Goal: Book appointment/travel/reservation

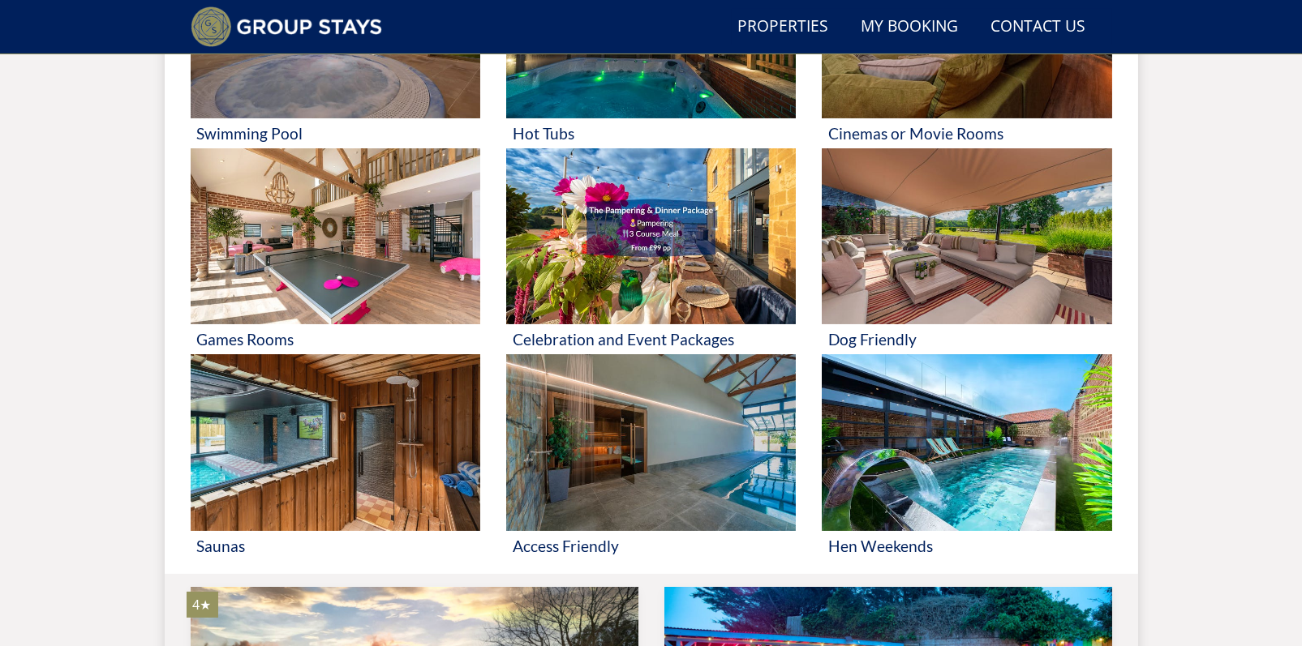
scroll to position [503, 0]
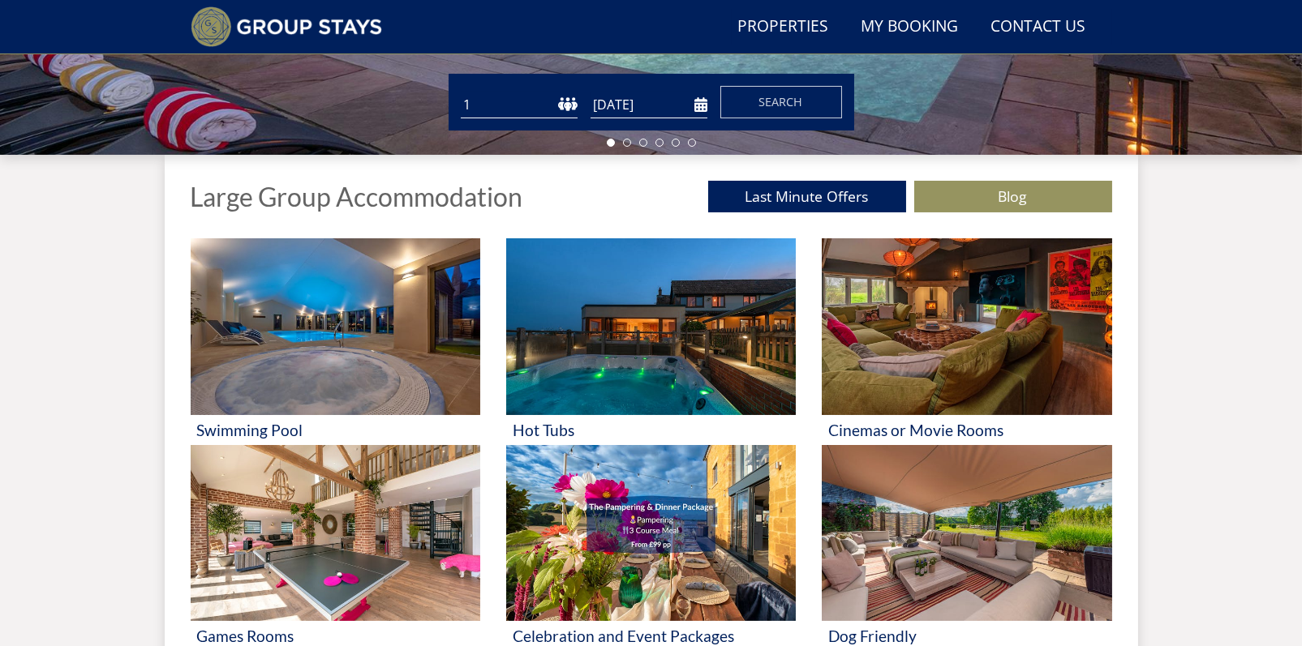
click at [522, 103] on select "1 2 3 4 5 6 7 8 9 10 11 12 13 14 15 16 17 18 19 20 21 22 23 24 25 26 27 28 29 3…" at bounding box center [519, 105] width 117 height 27
select select "14"
click at [461, 92] on select "1 2 3 4 5 6 7 8 9 10 11 12 13 14 15 16 17 18 19 20 21 22 23 24 25 26 27 28 29 3…" at bounding box center [519, 105] width 117 height 27
click at [640, 101] on input "[DATE]" at bounding box center [648, 105] width 117 height 27
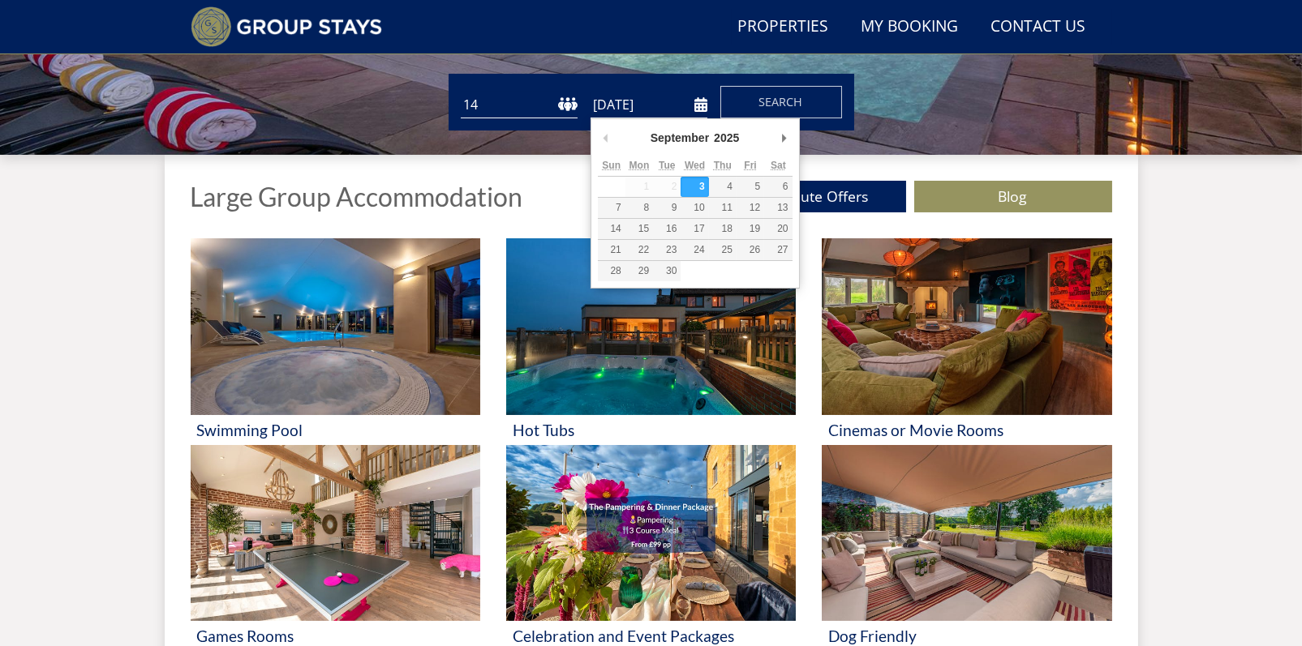
click at [774, 142] on div "September January February March April May June July August September October N…" at bounding box center [695, 141] width 195 height 30
type input "[DATE]"
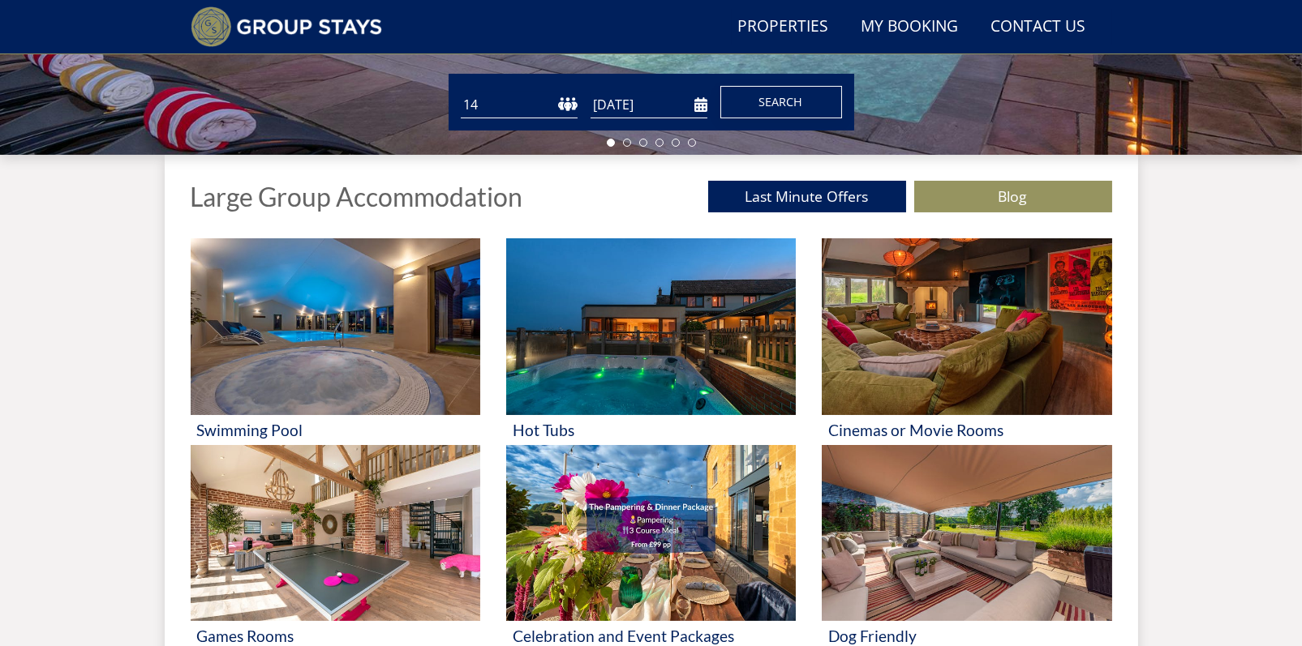
click at [773, 94] on span "Search" at bounding box center [781, 101] width 44 height 15
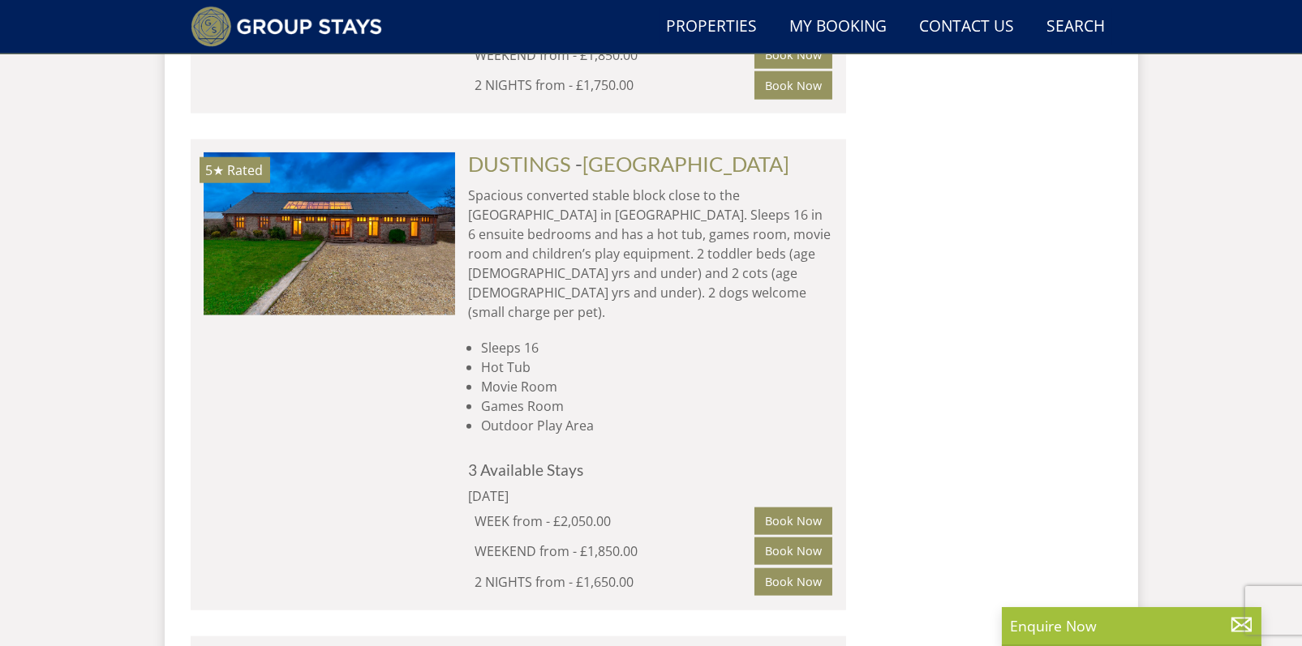
scroll to position [4556, 0]
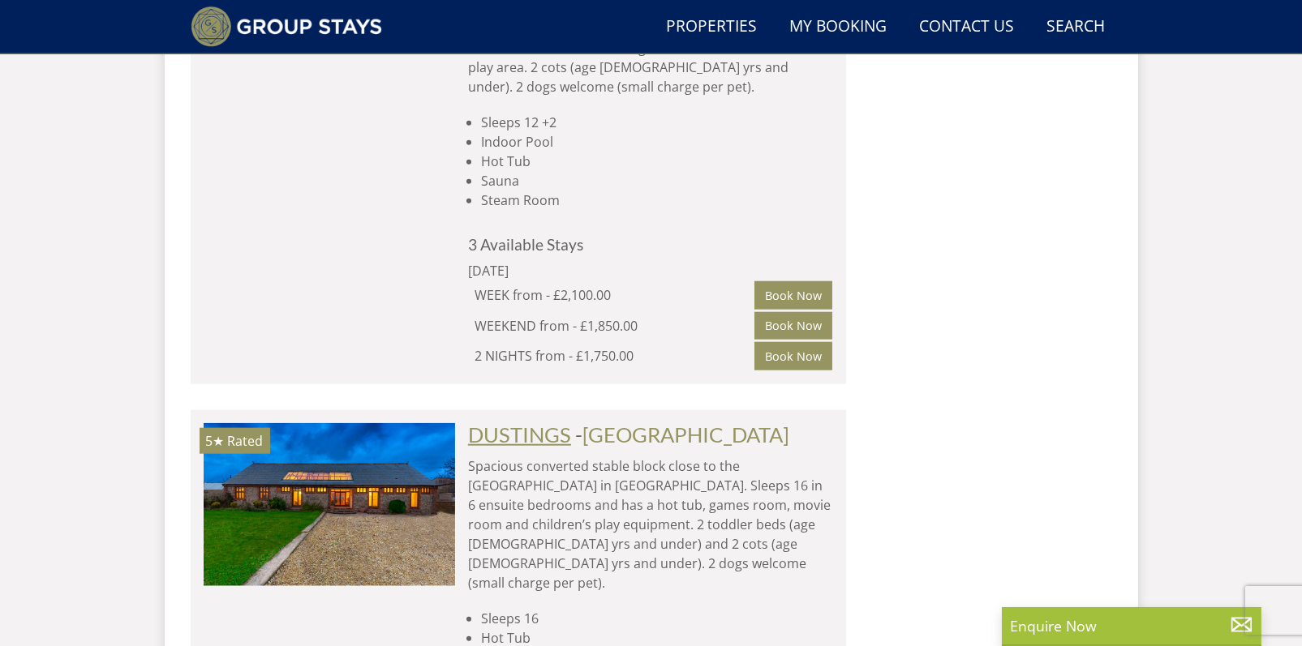
drag, startPoint x: 653, startPoint y: 197, endPoint x: 496, endPoint y: 197, distance: 157.3
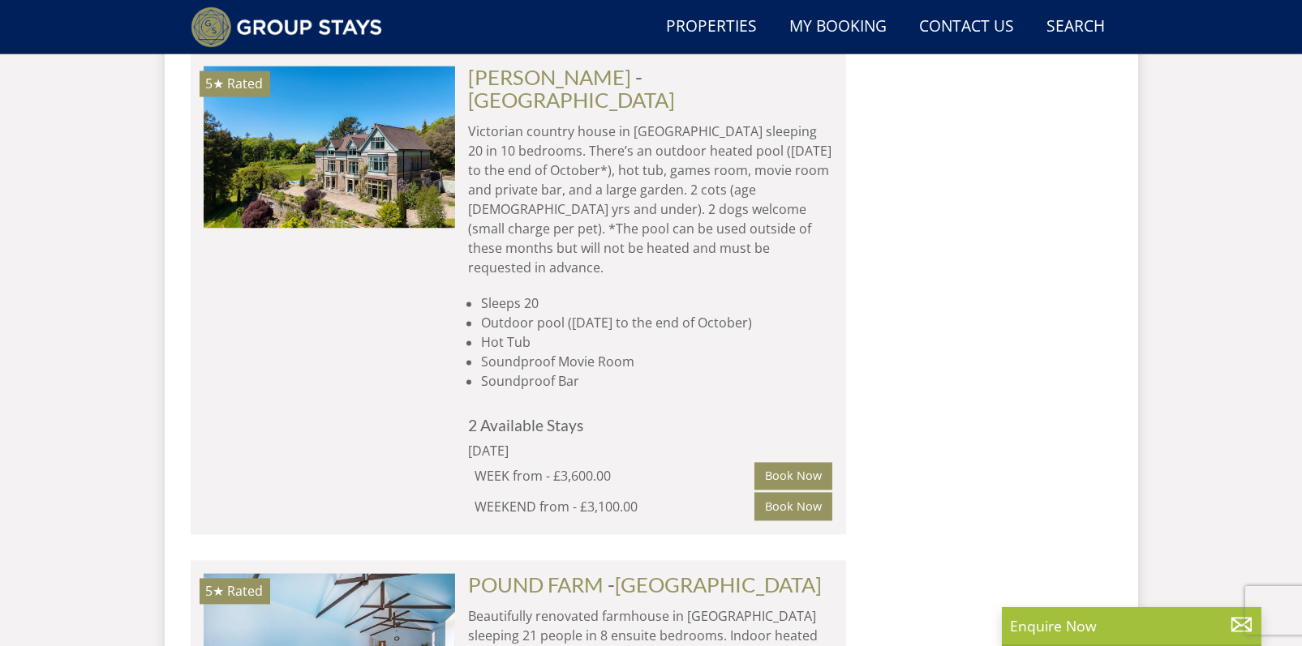
scroll to position [8639, 0]
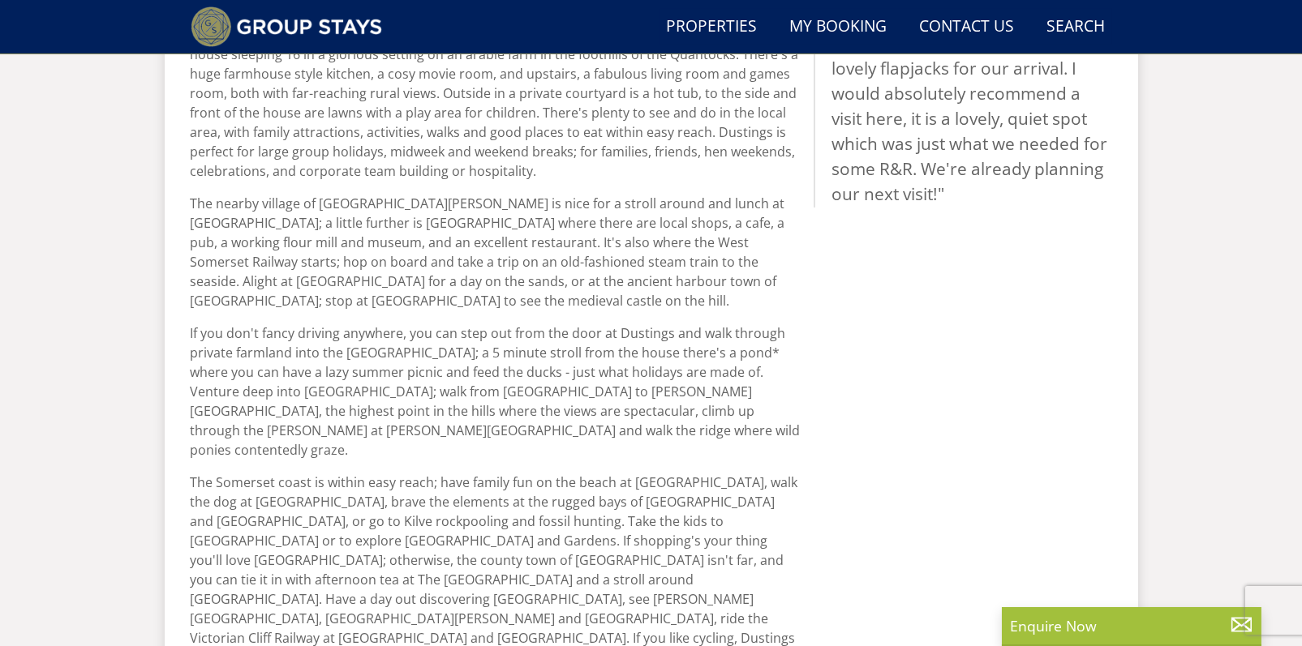
scroll to position [530, 0]
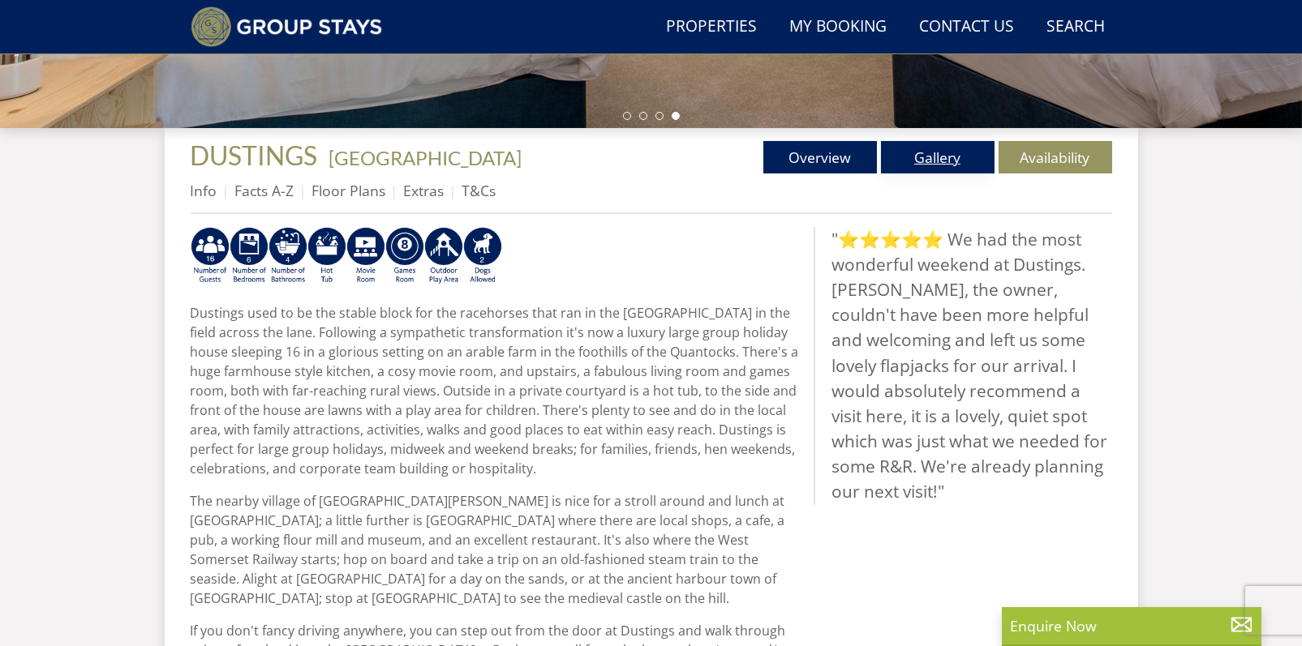
click at [954, 148] on link "Gallery" at bounding box center [938, 157] width 114 height 32
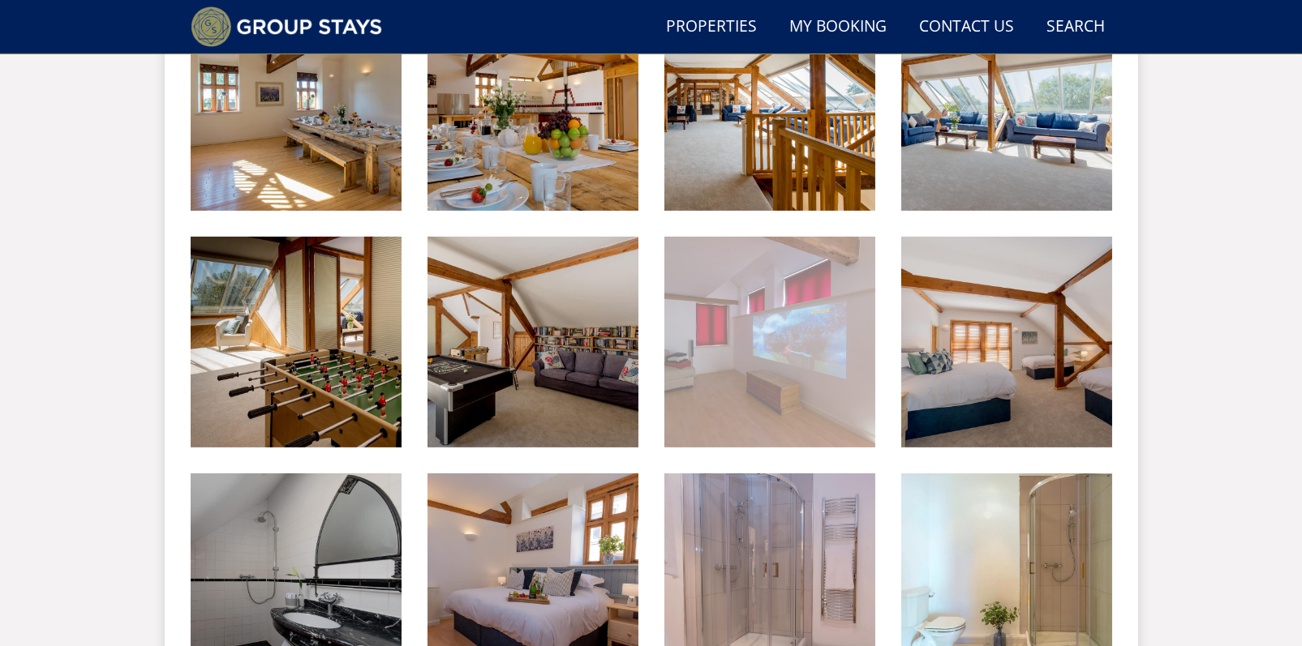
scroll to position [1041, 0]
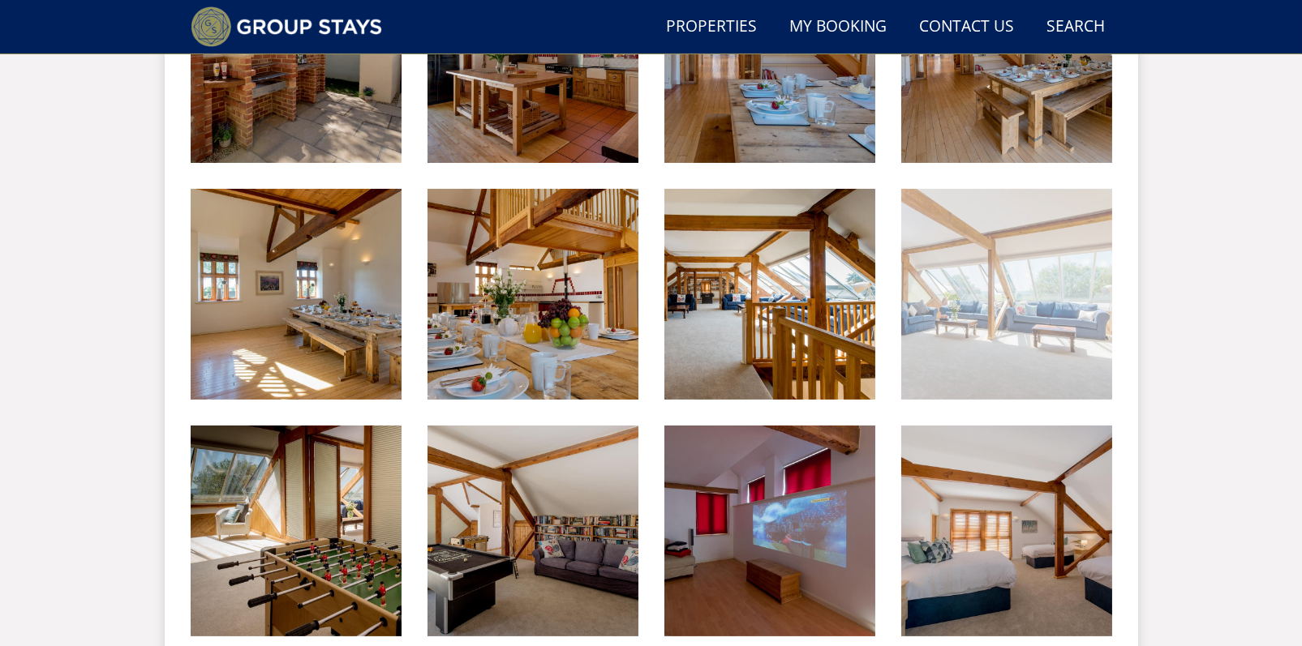
click at [964, 298] on img at bounding box center [1006, 294] width 211 height 211
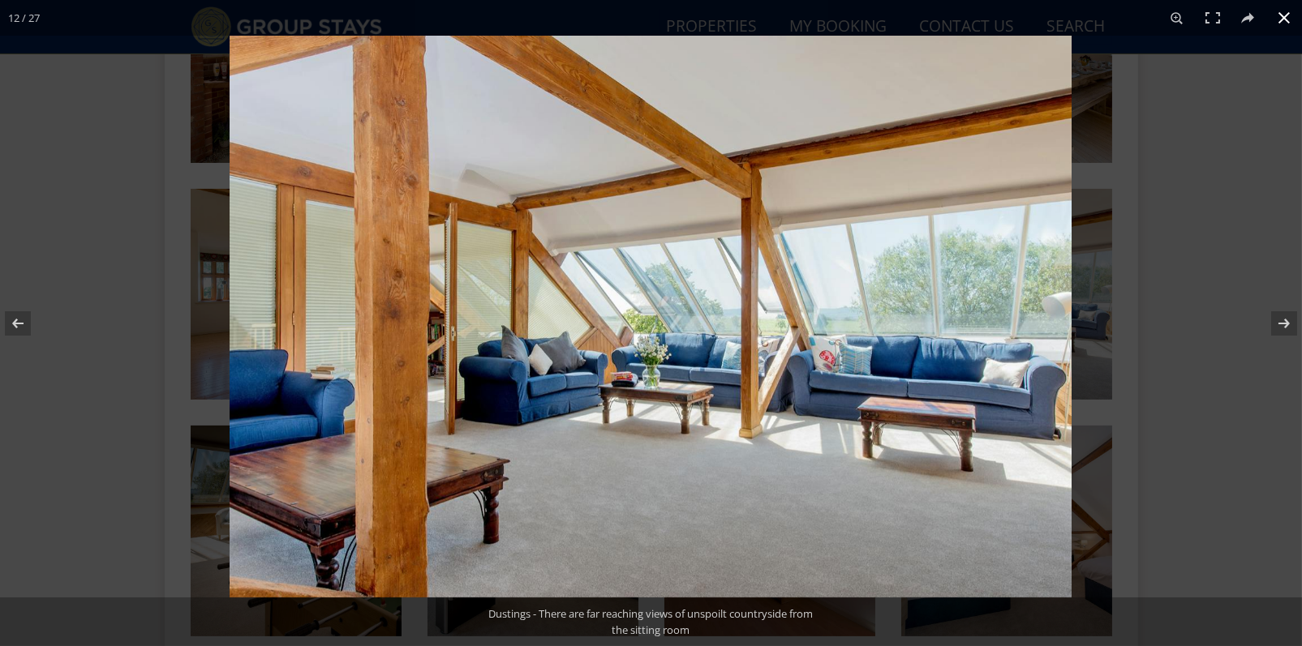
click at [1131, 270] on div at bounding box center [881, 359] width 1302 height 646
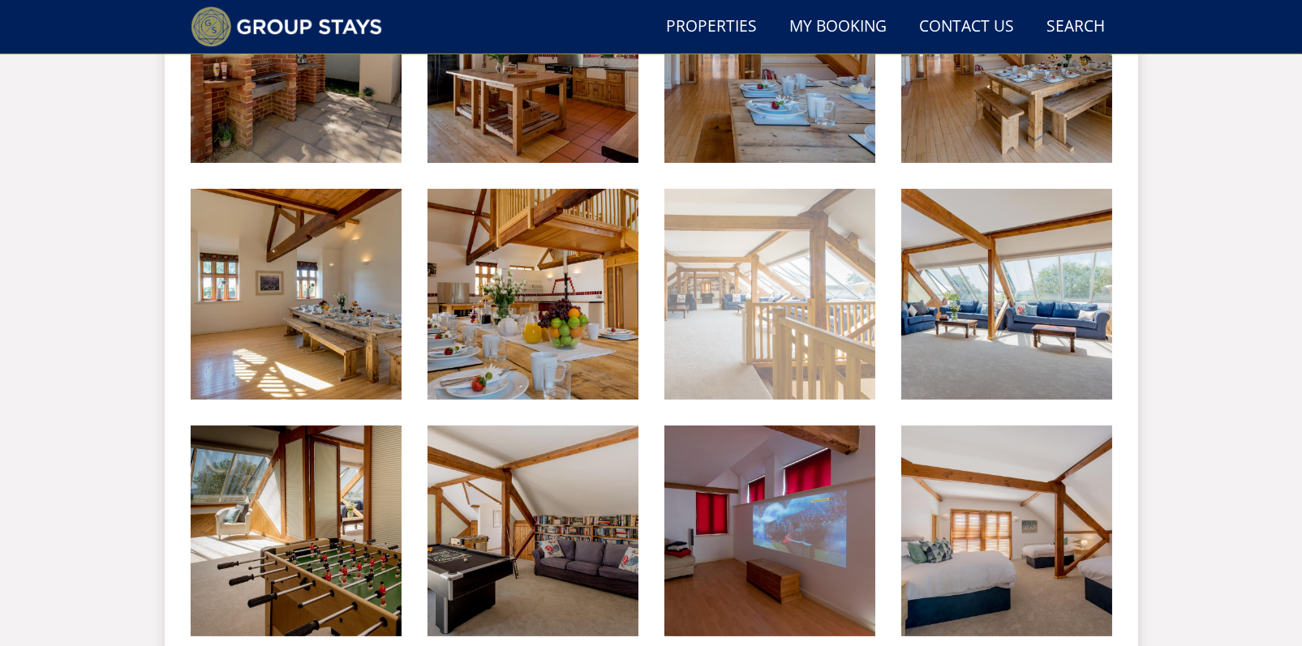
click at [736, 298] on img at bounding box center [769, 294] width 211 height 211
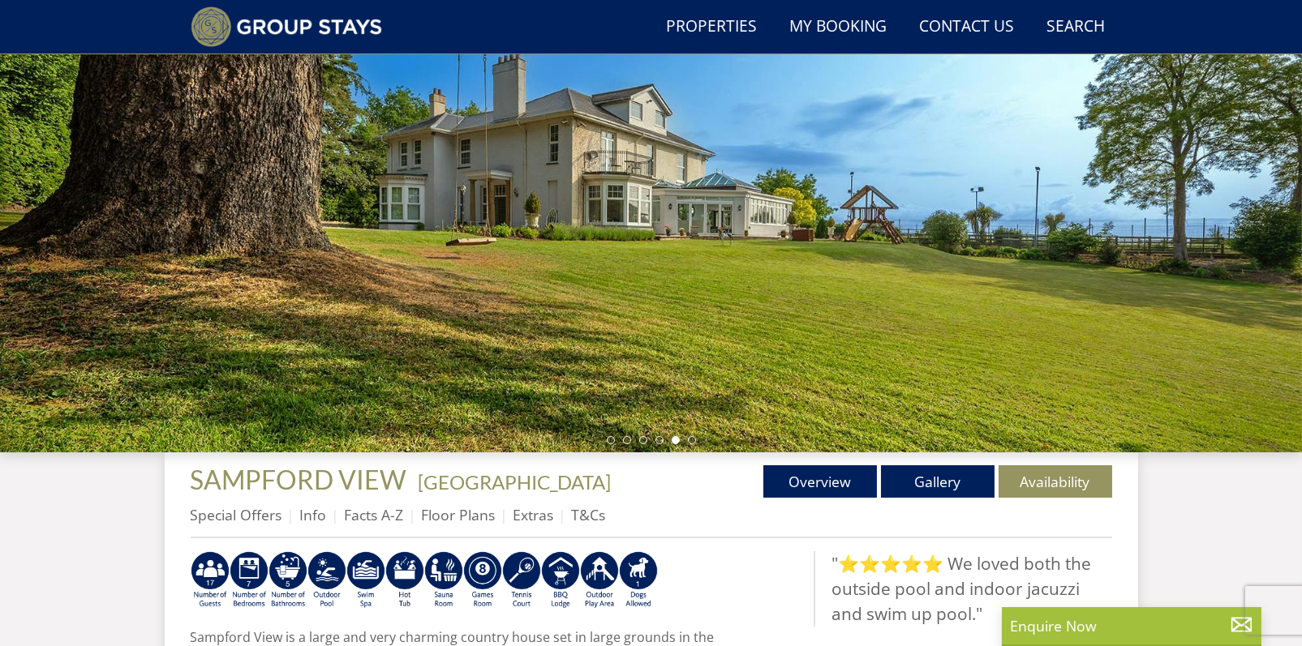
scroll to position [449, 0]
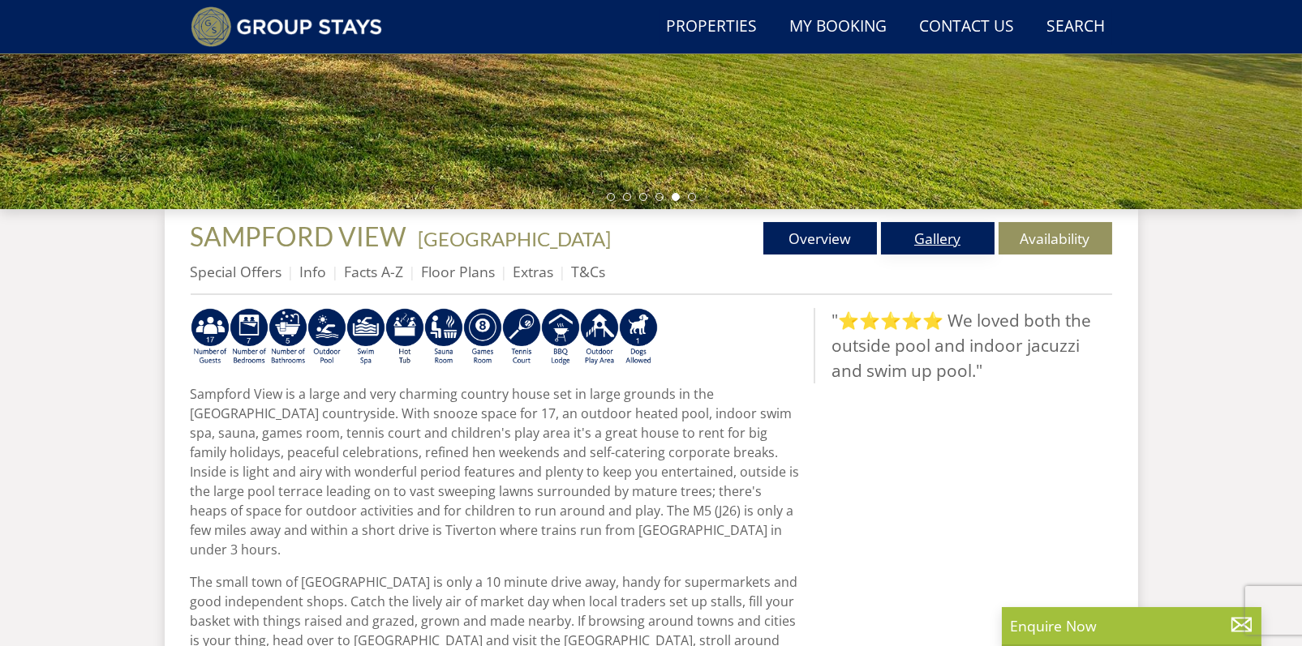
click at [932, 238] on link "Gallery" at bounding box center [938, 238] width 114 height 32
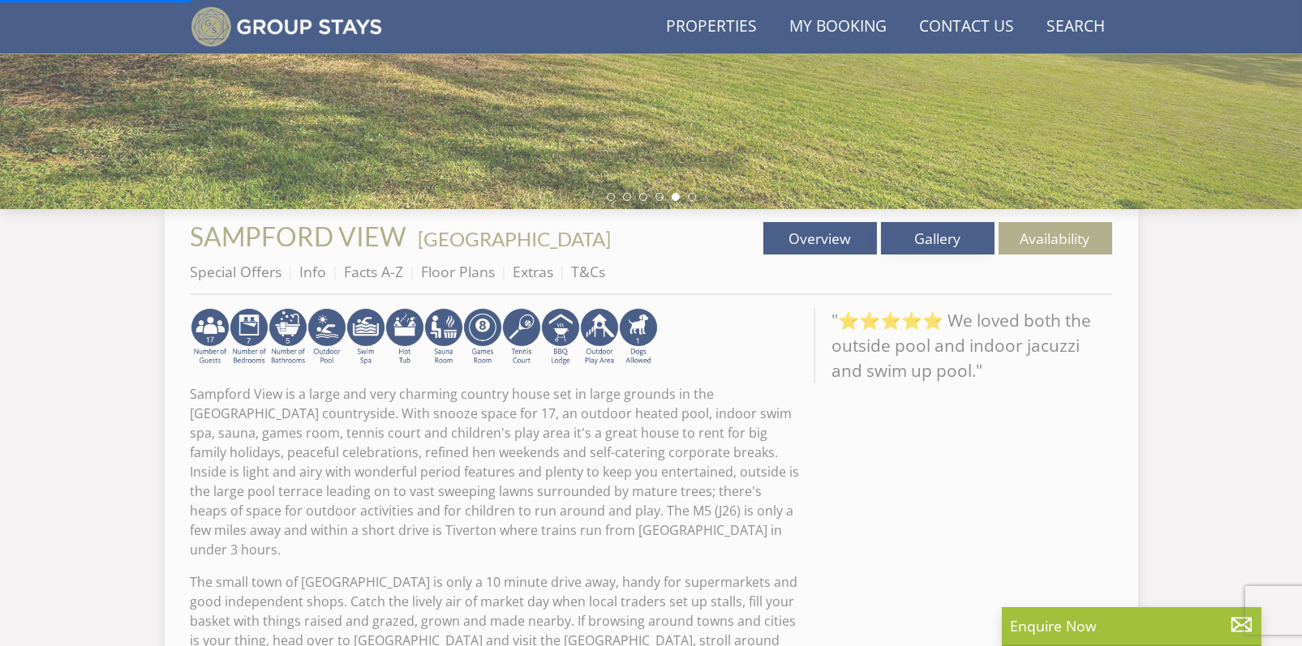
scroll to position [584, 0]
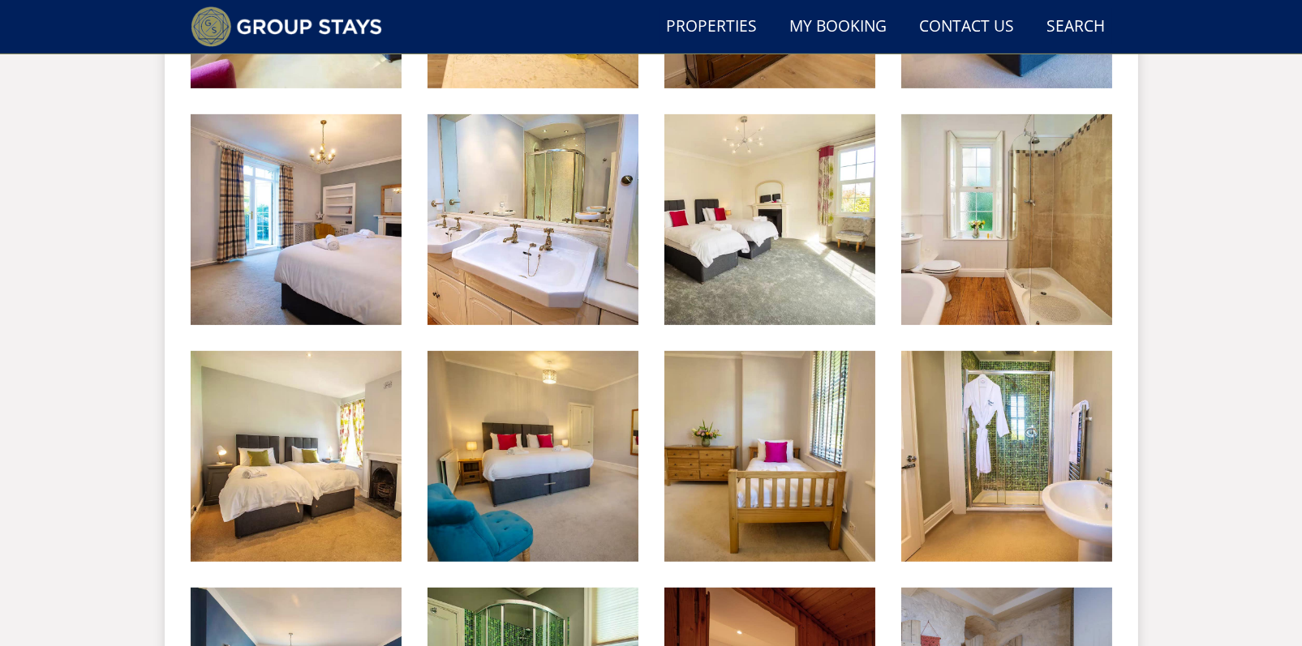
scroll to position [2042, 0]
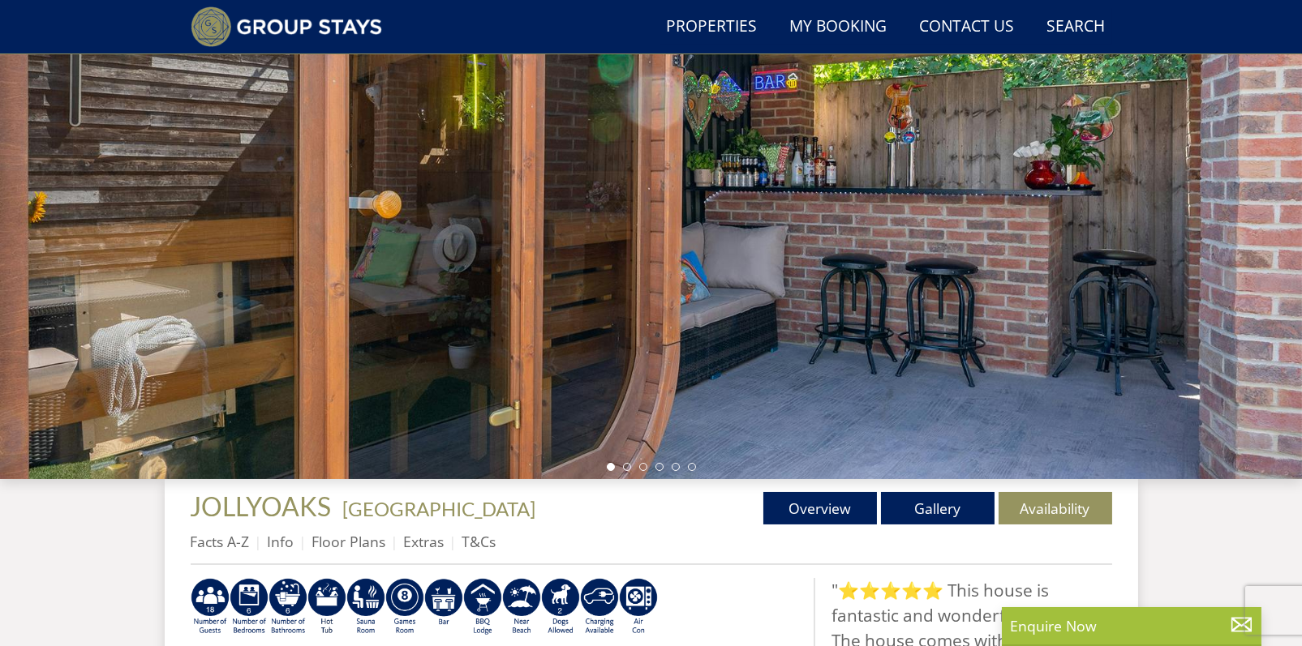
scroll to position [449, 0]
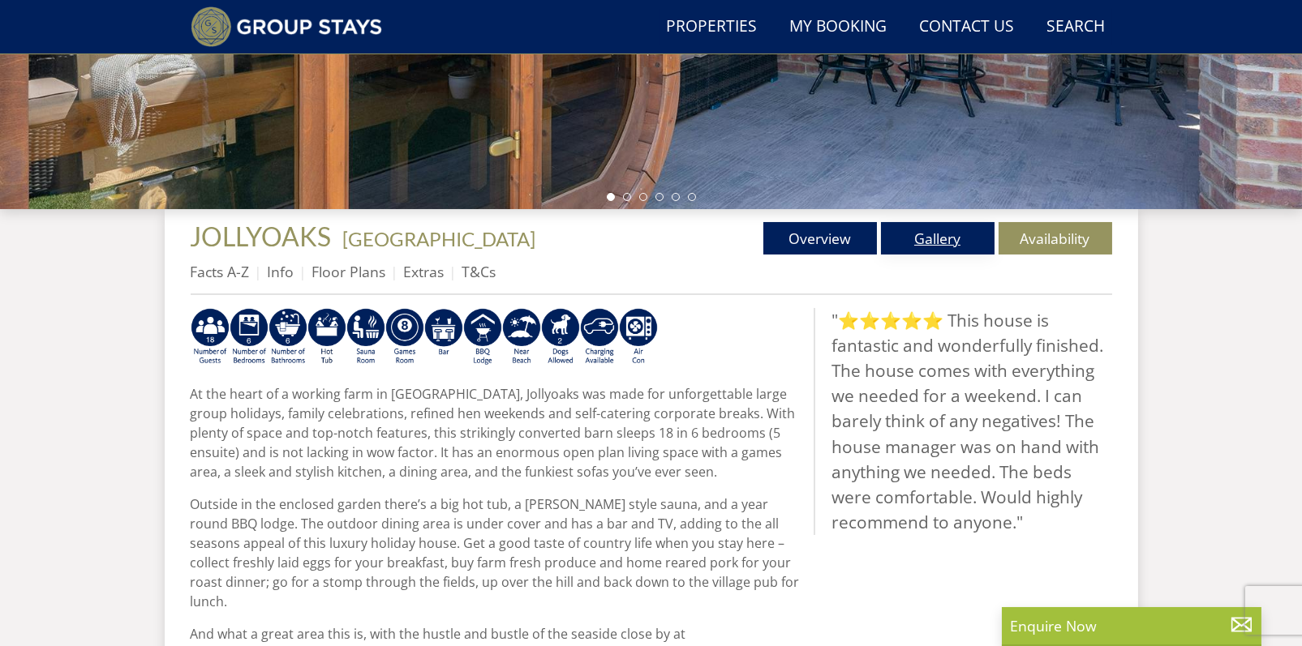
click at [984, 231] on link "Gallery" at bounding box center [938, 238] width 114 height 32
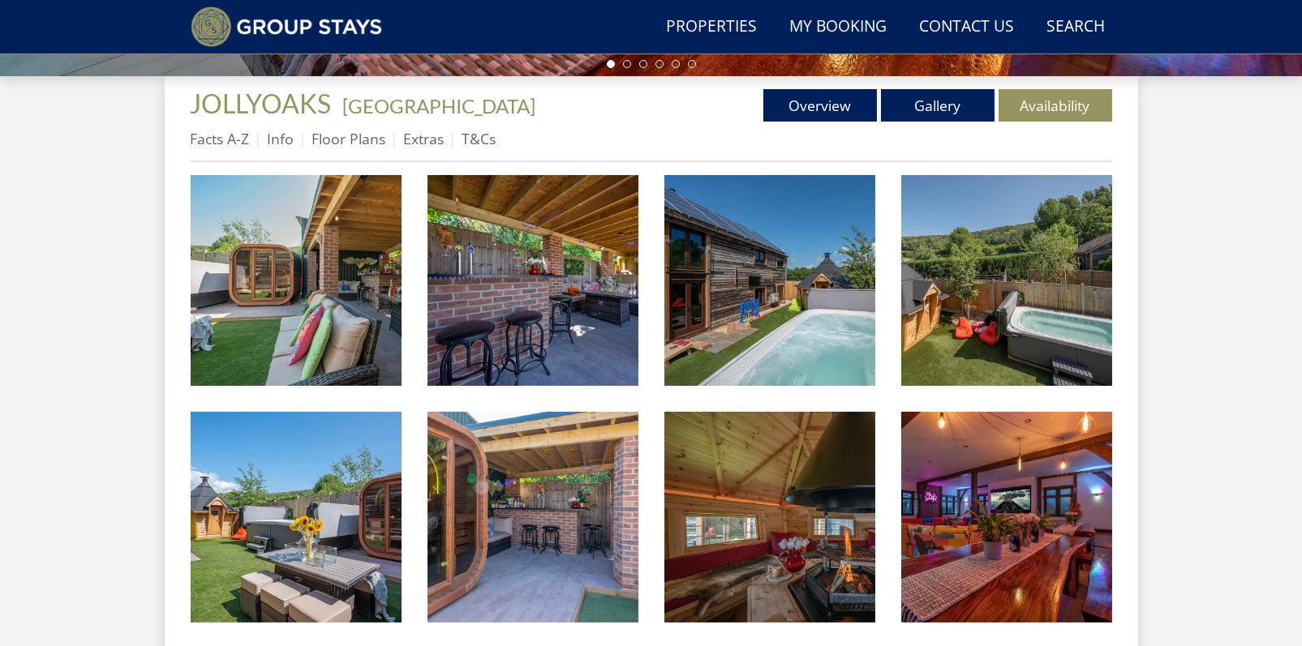
scroll to position [798, 0]
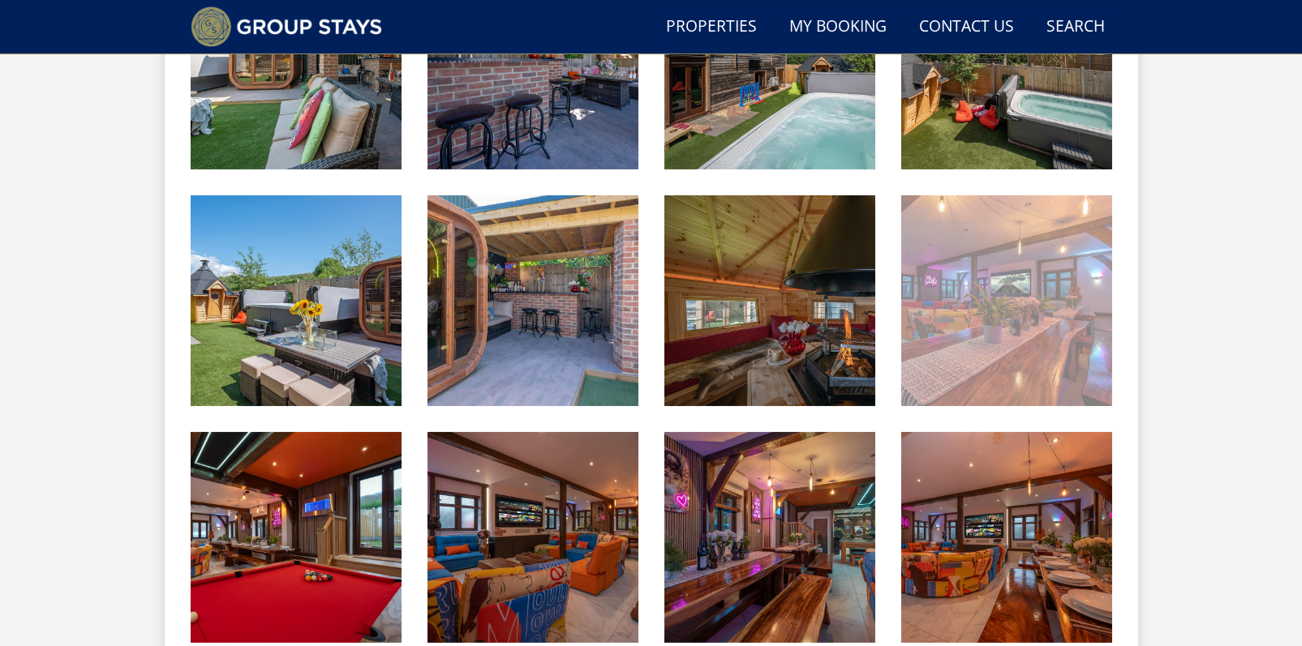
click at [953, 301] on img at bounding box center [1006, 300] width 211 height 211
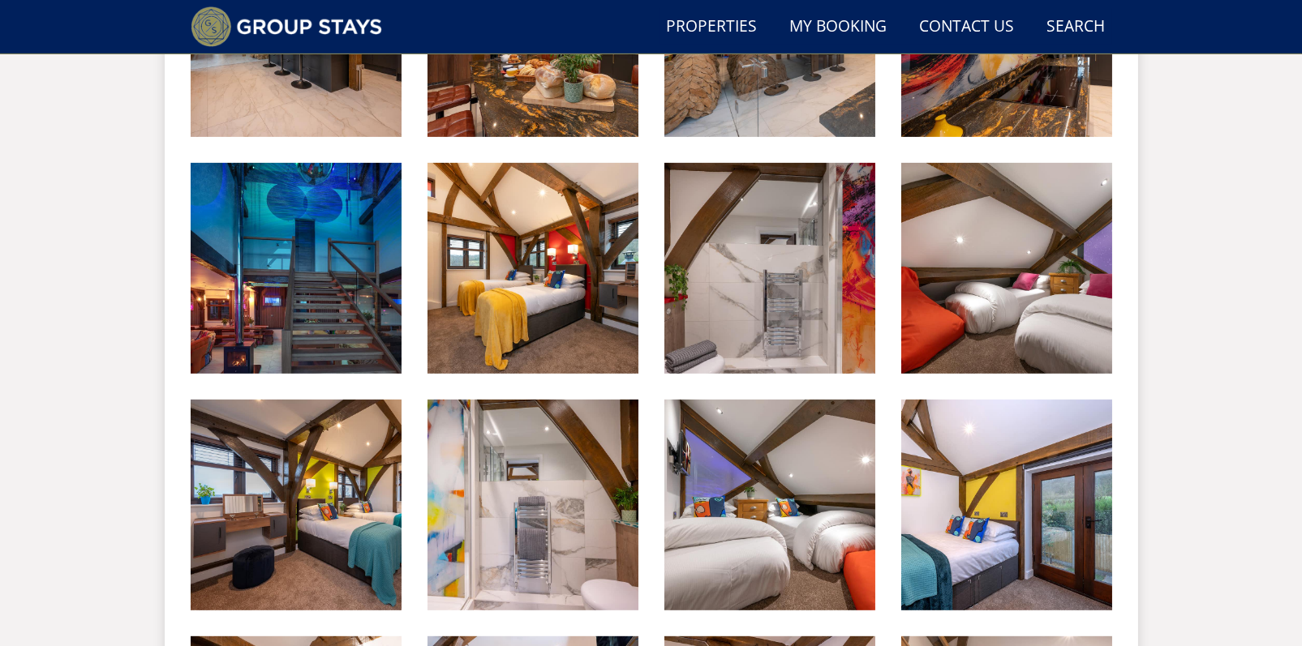
scroll to position [2204, 0]
